Goal: Task Accomplishment & Management: Manage account settings

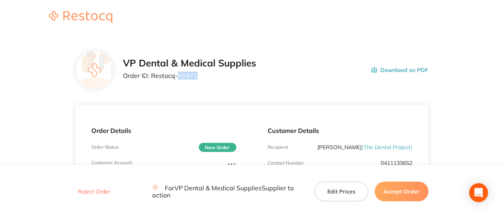
drag, startPoint x: 197, startPoint y: 75, endPoint x: 178, endPoint y: 78, distance: 18.9
click at [178, 78] on p "Order ID: Restocq- 95971" at bounding box center [189, 75] width 133 height 7
copy p "95971"
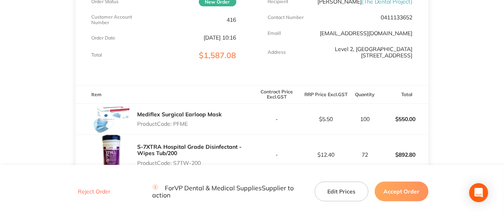
scroll to position [158, 0]
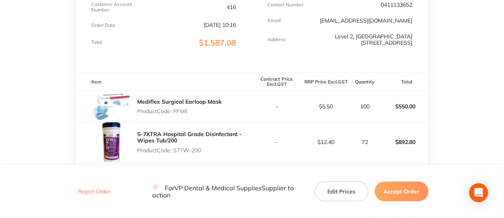
drag, startPoint x: 195, startPoint y: 111, endPoint x: 175, endPoint y: 114, distance: 20.0
click at [175, 85] on p "Product Code: PFME" at bounding box center [179, 111] width 85 height 6
copy p "PFME"
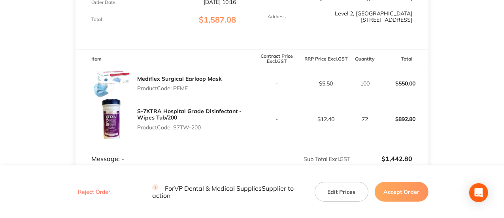
scroll to position [198, 0]
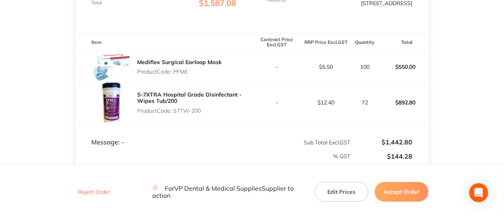
drag, startPoint x: 207, startPoint y: 112, endPoint x: 175, endPoint y: 114, distance: 32.1
click at [175, 85] on div "S-7XTRA Hospital Grade Disinfectant - Wipes Tub/200 Product Code: S7TW-200" at bounding box center [194, 102] width 115 height 28
copy p "S7TW-200"
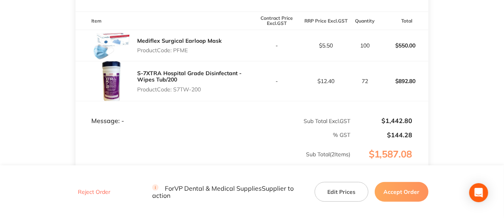
scroll to position [237, 0]
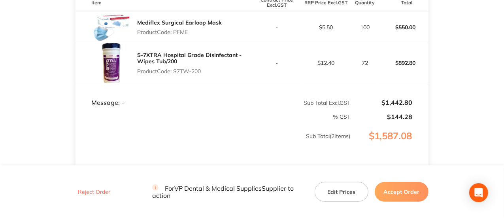
click at [248, 85] on button "Accept Order" at bounding box center [402, 192] width 54 height 20
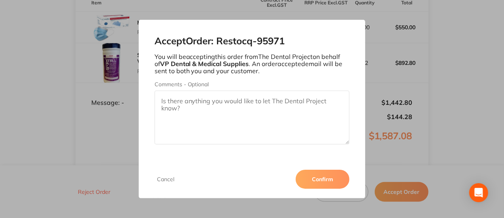
click at [248, 85] on button "Confirm" at bounding box center [323, 179] width 54 height 19
